Goal: Information Seeking & Learning: Check status

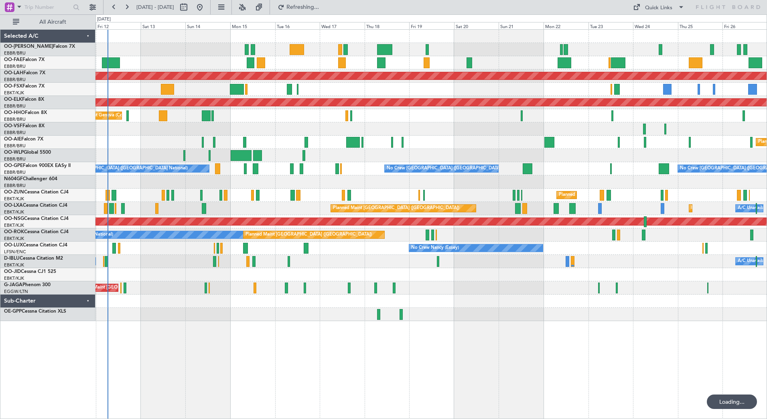
click at [295, 351] on div "Owner Melsbroek Air Base Owner [GEOGRAPHIC_DATA] Planned [GEOGRAPHIC_DATA][PERS…" at bounding box center [430, 223] width 671 height 389
click at [249, 5] on button at bounding box center [242, 7] width 13 height 13
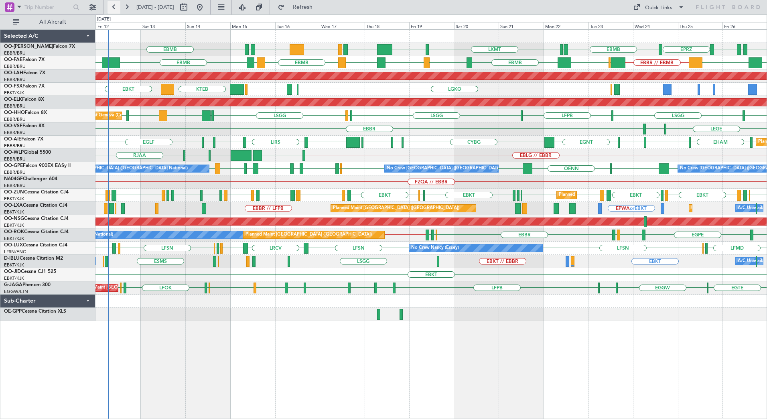
click at [117, 5] on button at bounding box center [113, 7] width 13 height 13
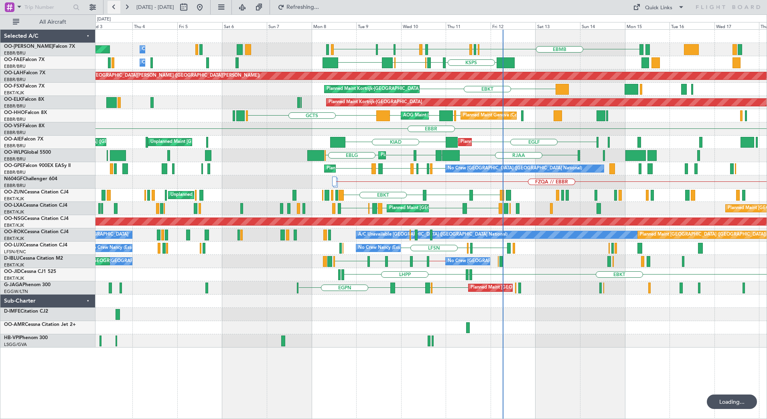
click at [117, 5] on button at bounding box center [113, 7] width 13 height 13
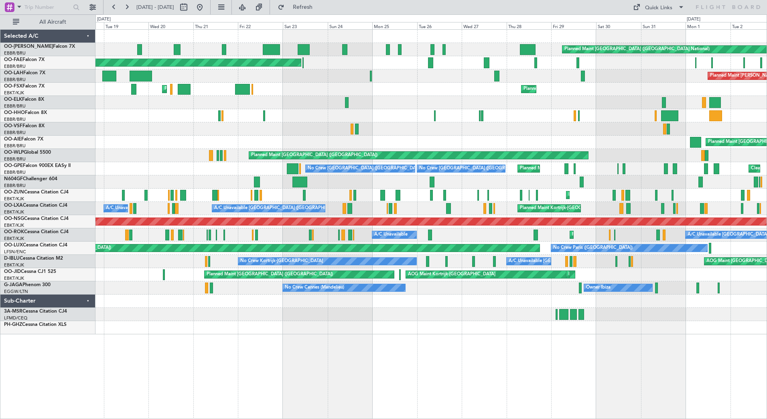
click at [137, 140] on div "Planned Maint [GEOGRAPHIC_DATA] ([GEOGRAPHIC_DATA] National) Planned Maint [GEO…" at bounding box center [430, 182] width 671 height 304
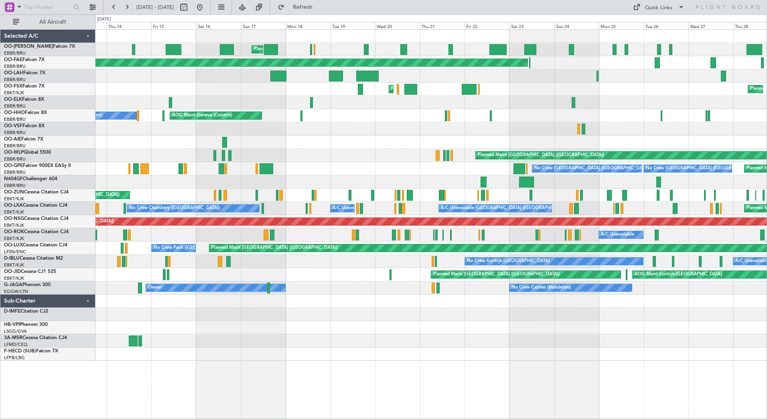
click at [606, 114] on div "Planned Maint [GEOGRAPHIC_DATA] ([GEOGRAPHIC_DATA] National) Planned Maint [GEO…" at bounding box center [430, 195] width 671 height 331
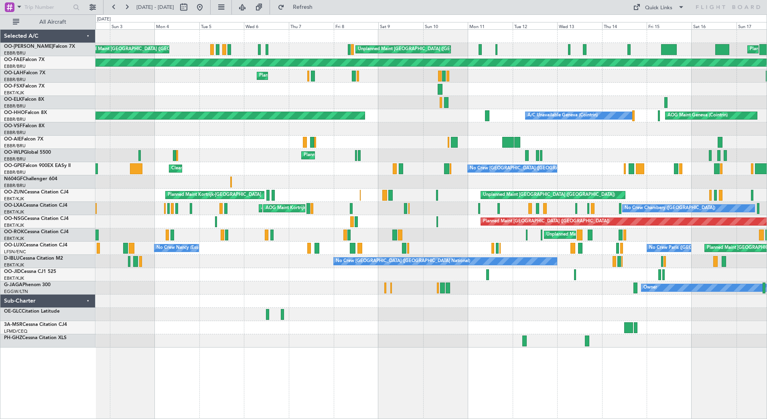
click at [475, 123] on div "Planned Maint [GEOGRAPHIC_DATA] ([GEOGRAPHIC_DATA] National) Unplanned Maint [G…" at bounding box center [430, 189] width 671 height 318
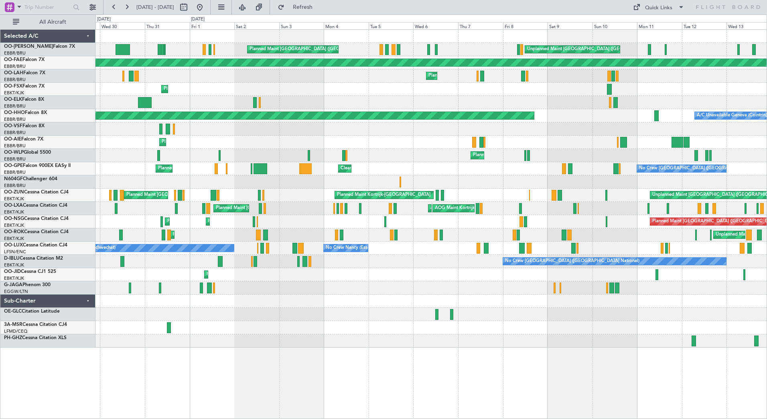
click at [558, 131] on div "Unplanned Maint [GEOGRAPHIC_DATA] ([GEOGRAPHIC_DATA] National) Planned Maint [G…" at bounding box center [430, 189] width 671 height 318
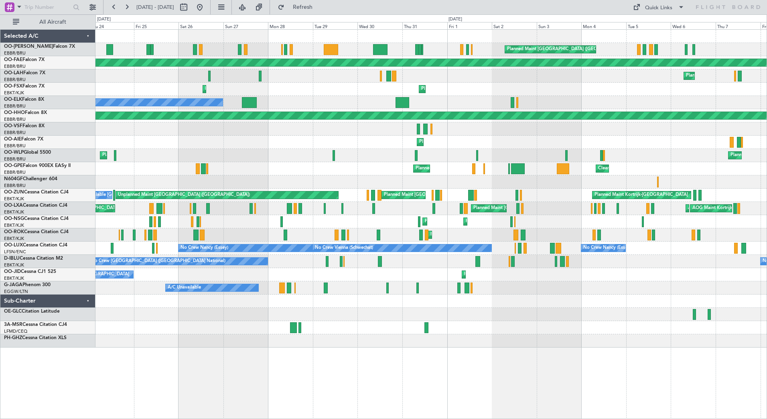
click at [551, 147] on div "Planned Maint [GEOGRAPHIC_DATA] ([GEOGRAPHIC_DATA] National) Cleaning [GEOGRAPH…" at bounding box center [430, 142] width 671 height 13
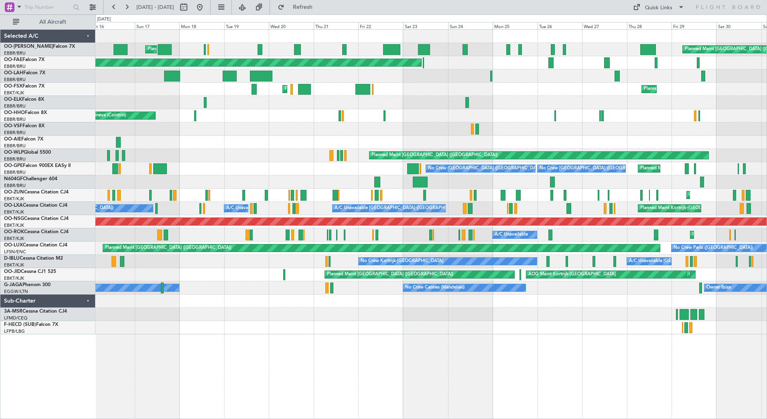
click at [120, 134] on div at bounding box center [430, 128] width 671 height 13
